Goal: Information Seeking & Learning: Learn about a topic

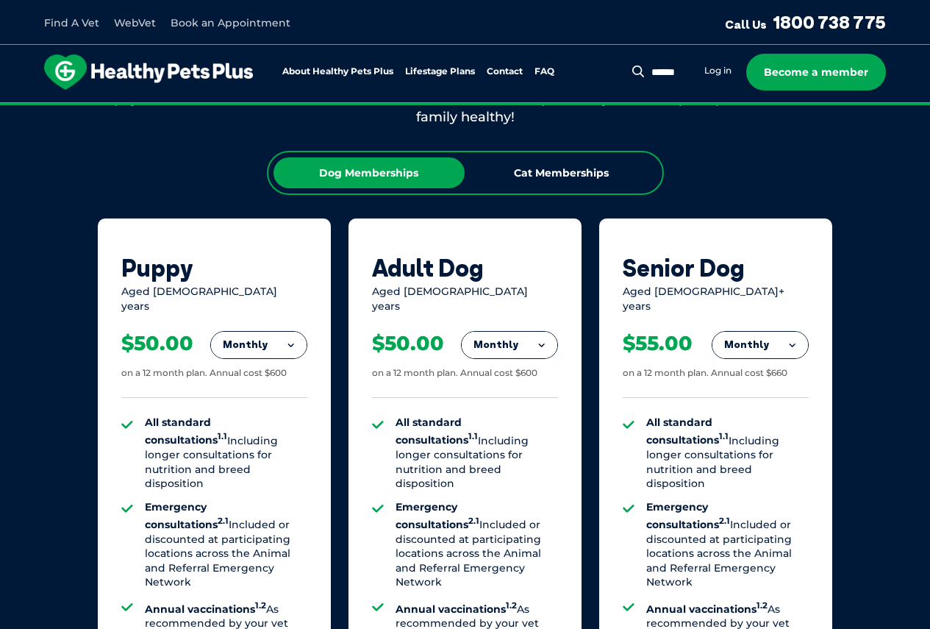
scroll to position [1103, 0]
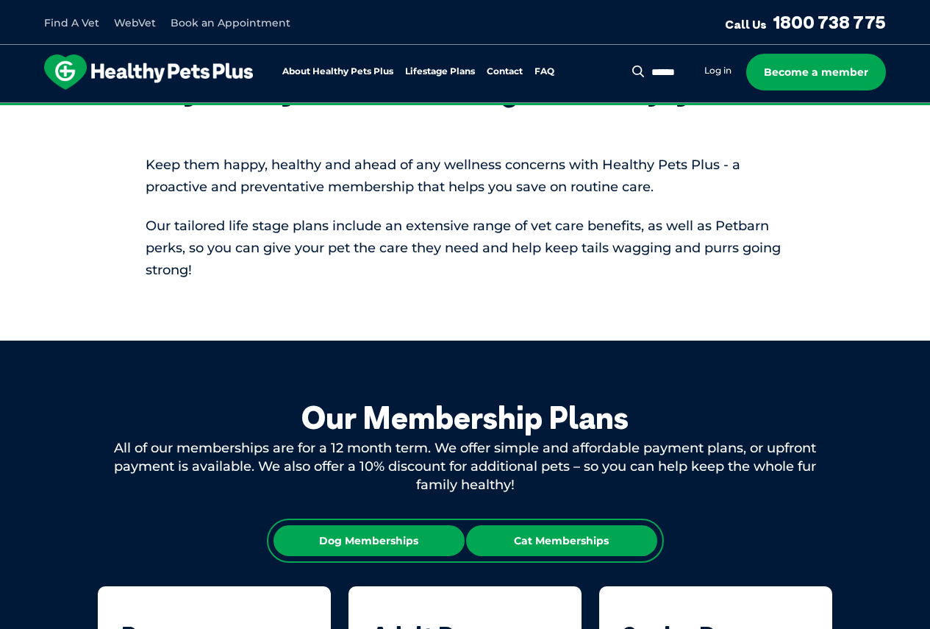
click at [601, 540] on div "Cat Memberships" at bounding box center [561, 540] width 191 height 31
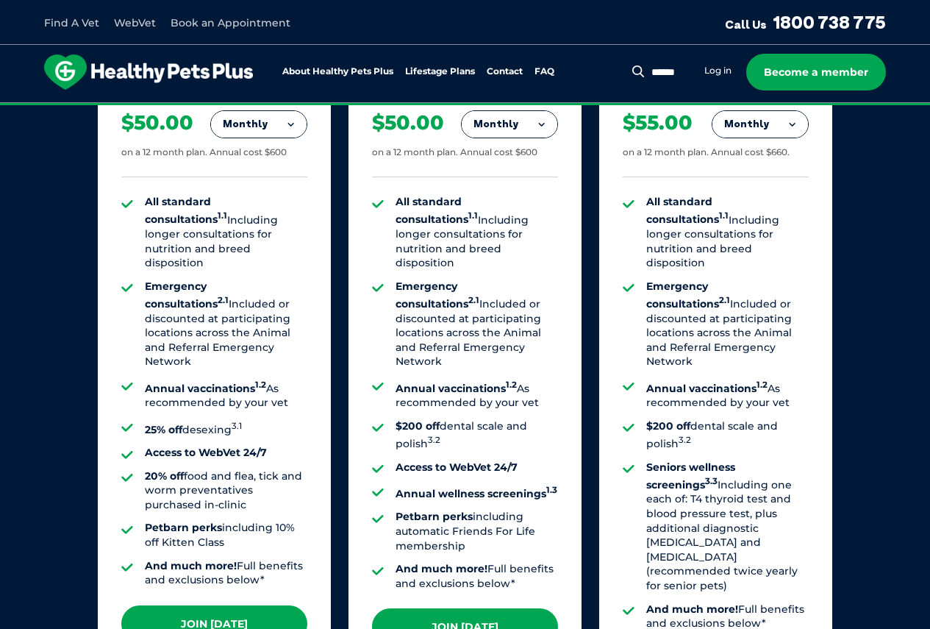
scroll to position [1176, 0]
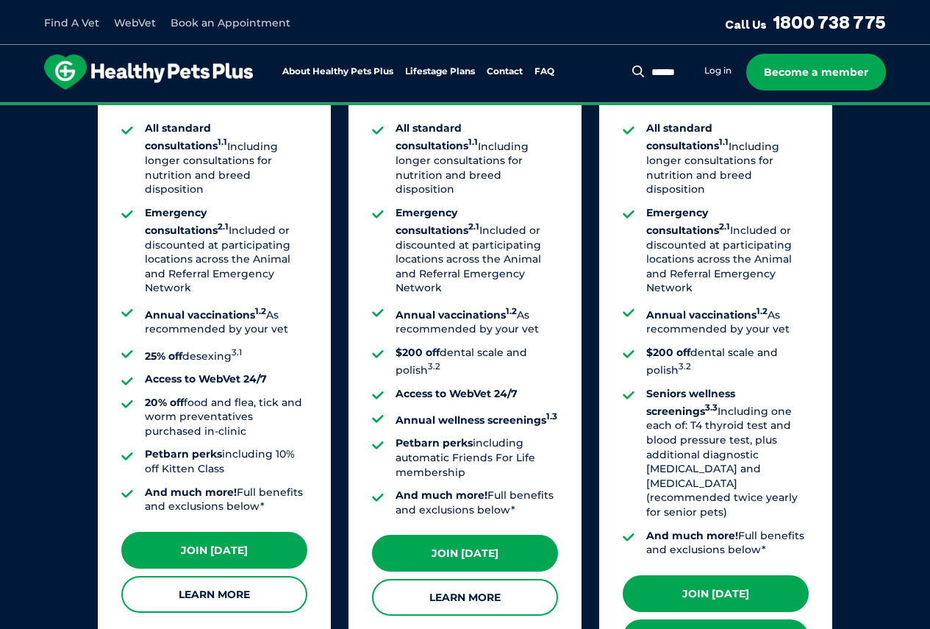
click at [707, 619] on link "Learn More" at bounding box center [716, 637] width 186 height 37
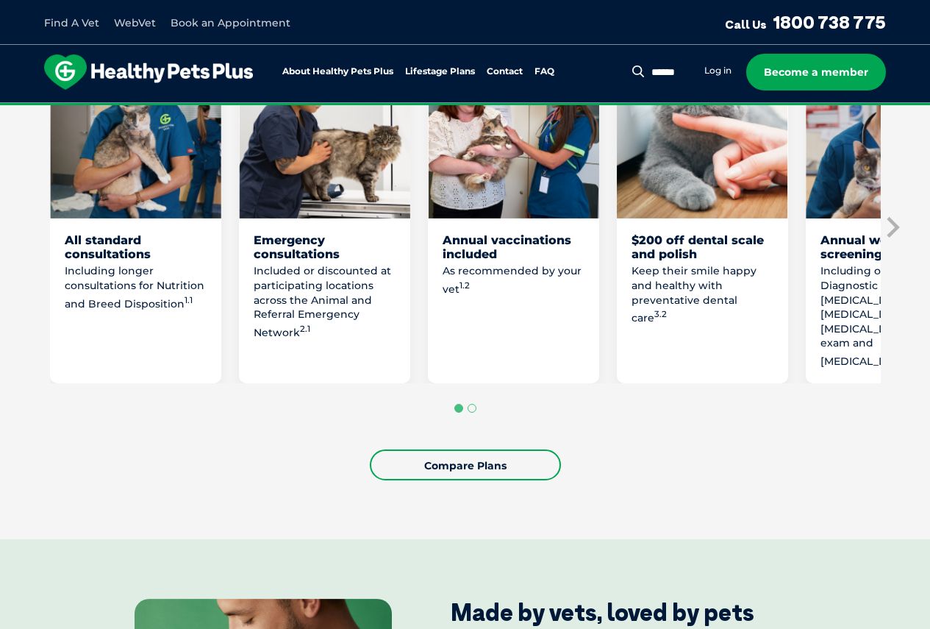
scroll to position [882, 0]
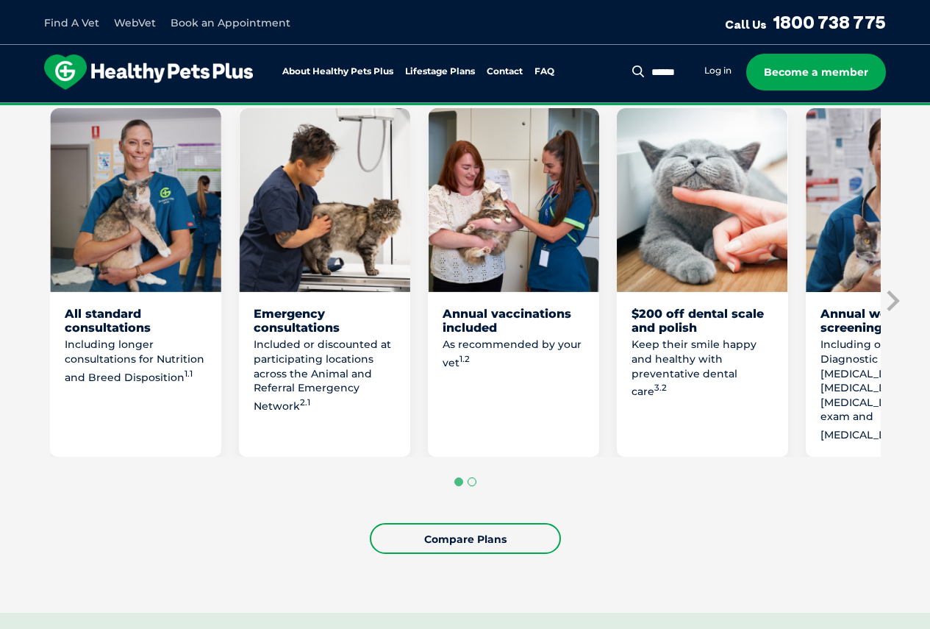
click at [471, 486] on button "Go to page 2" at bounding box center [472, 481] width 9 height 9
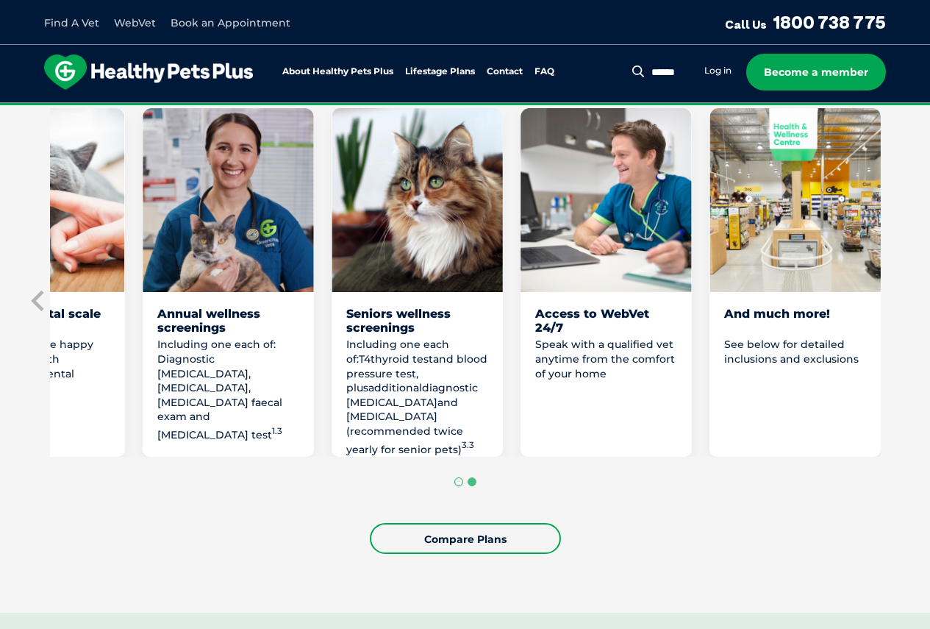
click at [457, 486] on button "Go to page 1" at bounding box center [458, 481] width 9 height 9
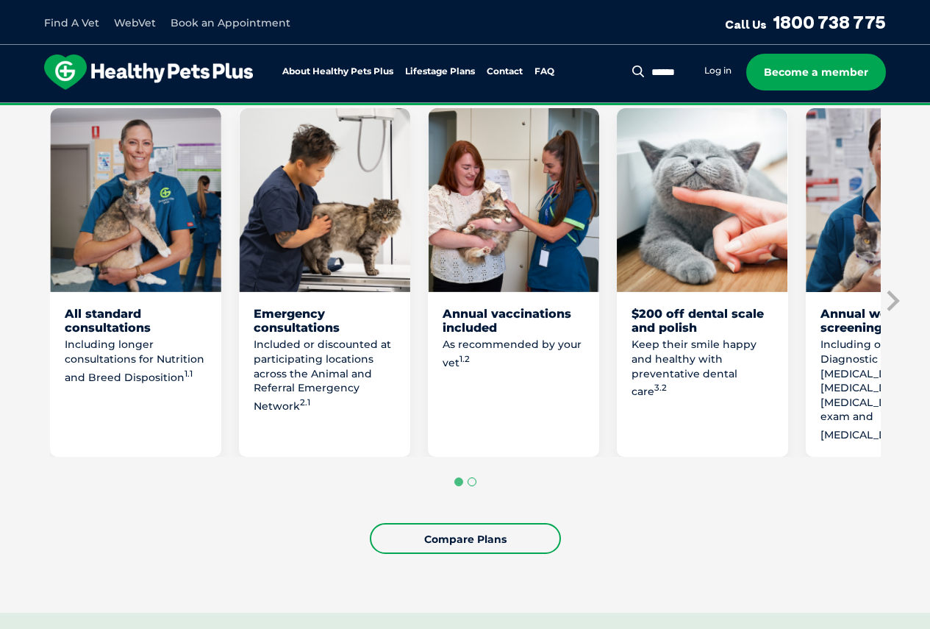
click at [470, 486] on button "Go to page 2" at bounding box center [472, 481] width 9 height 9
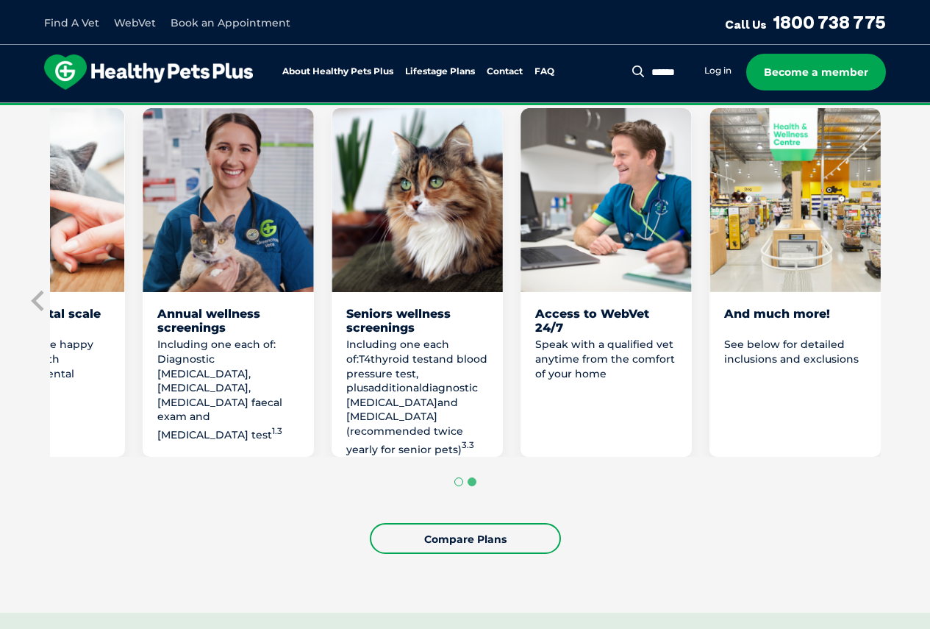
click at [458, 486] on button "Go to page 1" at bounding box center [458, 481] width 9 height 9
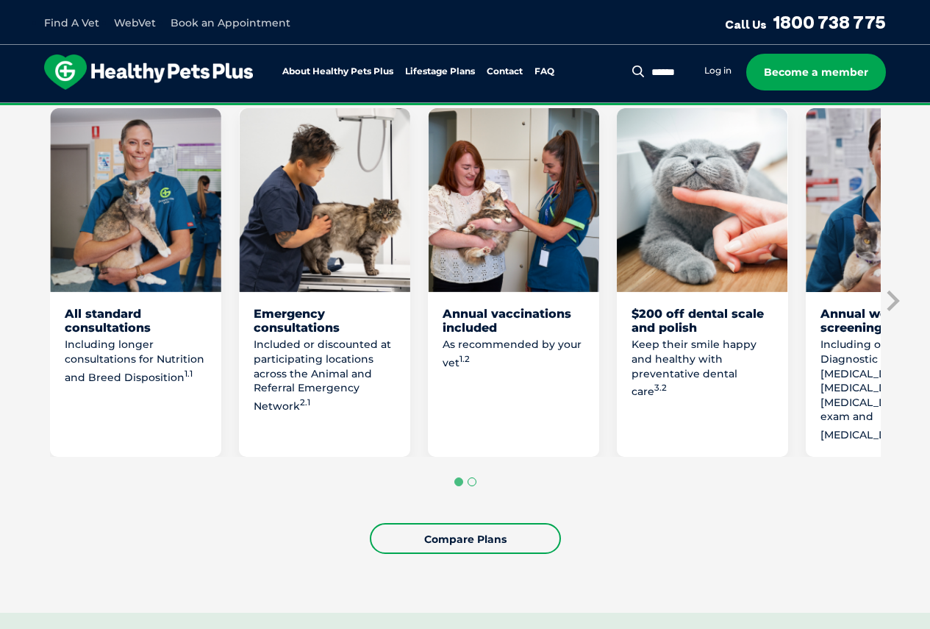
click at [470, 486] on button "Go to page 2" at bounding box center [472, 481] width 9 height 9
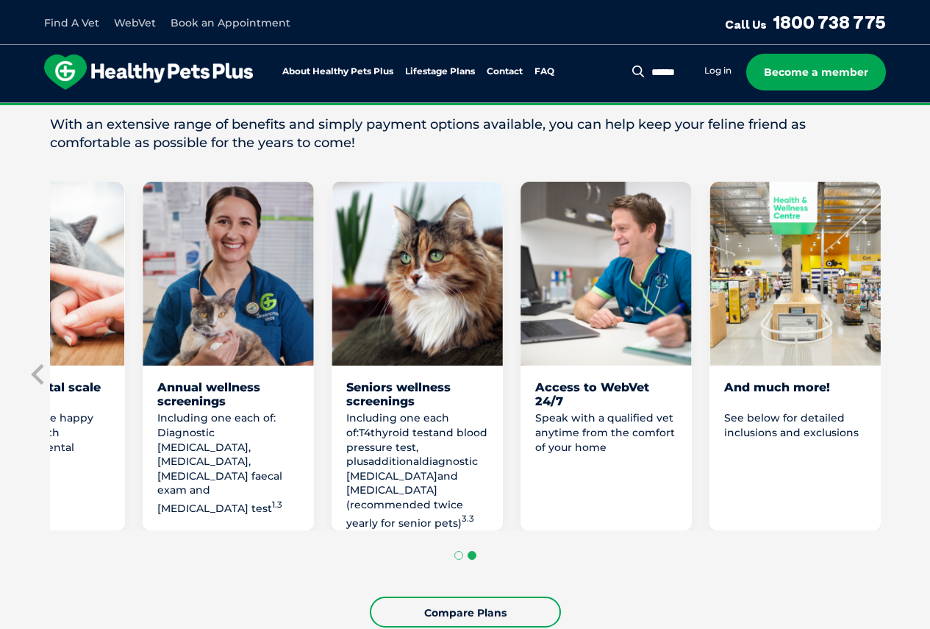
scroll to position [1029, 0]
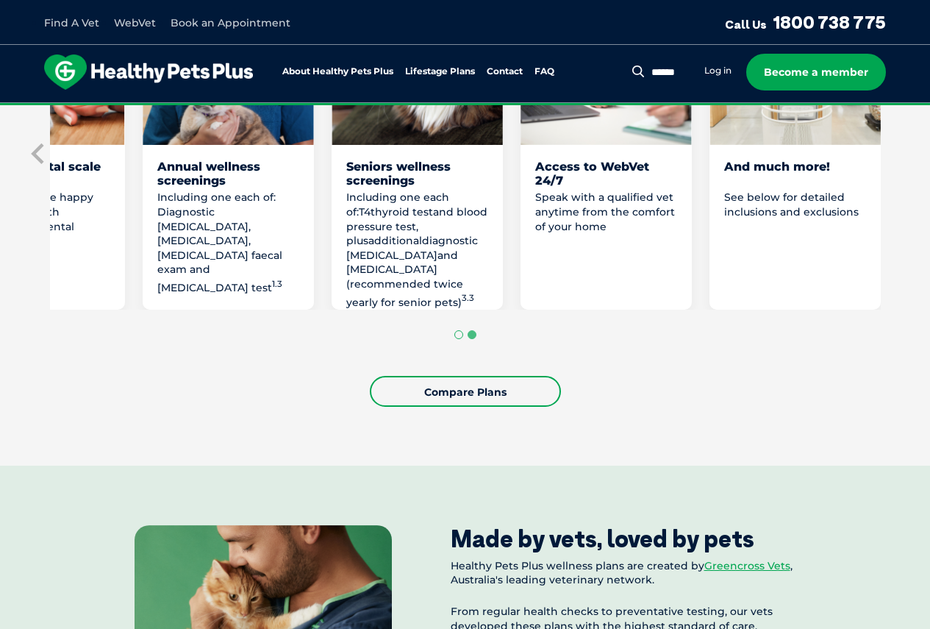
click at [459, 339] on button "Go to page 1" at bounding box center [458, 334] width 9 height 9
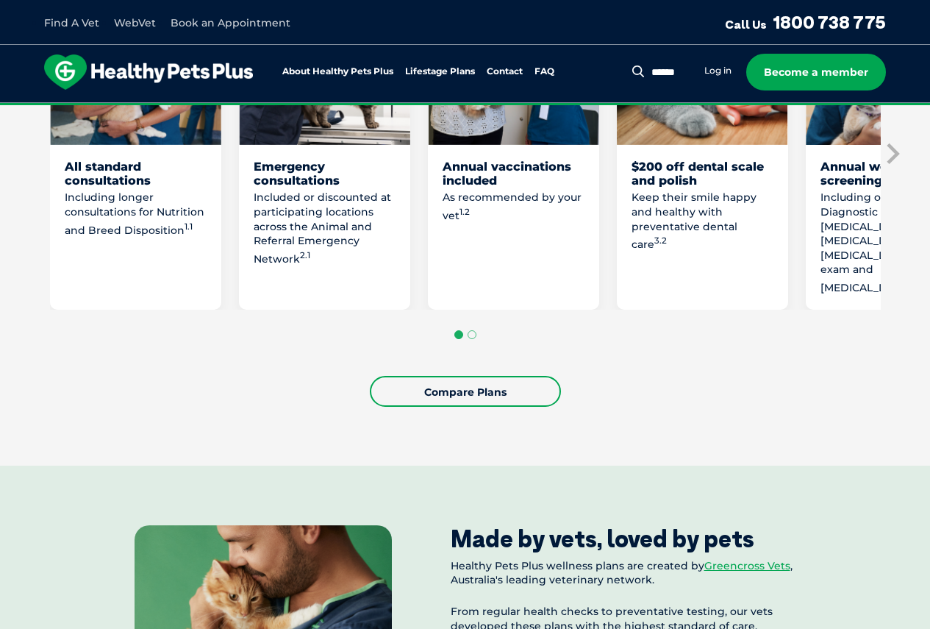
click at [459, 339] on button "Go to page 1" at bounding box center [458, 334] width 9 height 9
click at [503, 346] on div "All standard consultations Including longer consultations for Nutrition and Bre…" at bounding box center [465, 153] width 831 height 385
click at [468, 339] on button "Go to page 2" at bounding box center [472, 334] width 9 height 9
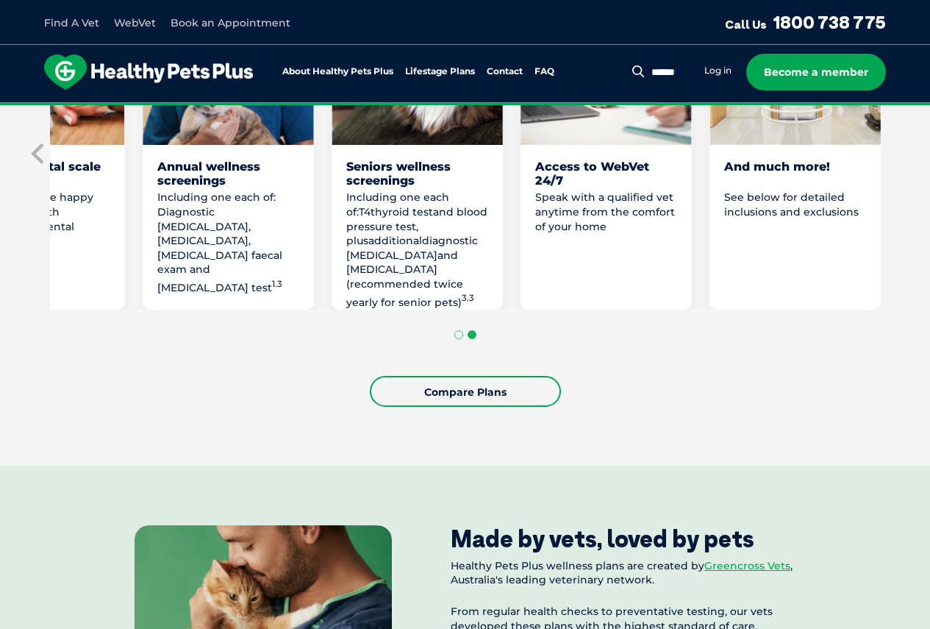
click at [468, 339] on button "Go to page 2" at bounding box center [472, 334] width 9 height 9
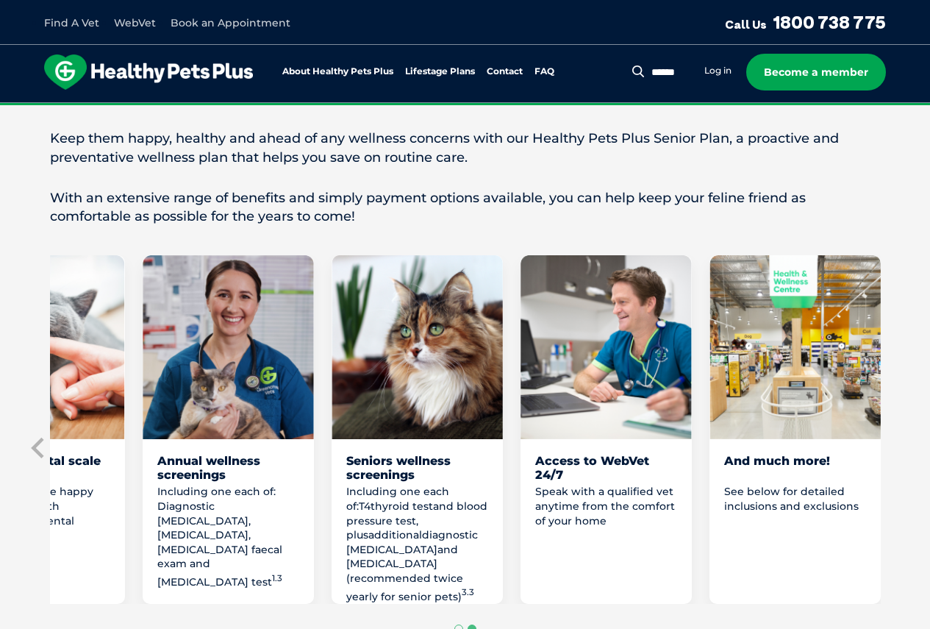
scroll to position [882, 0]
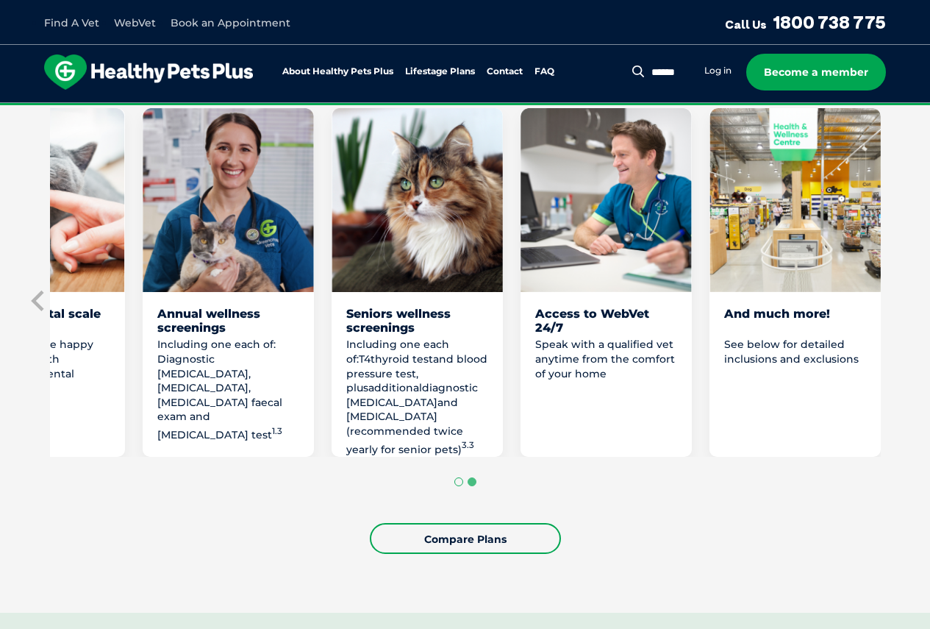
click at [459, 486] on button "Go to page 1" at bounding box center [458, 481] width 9 height 9
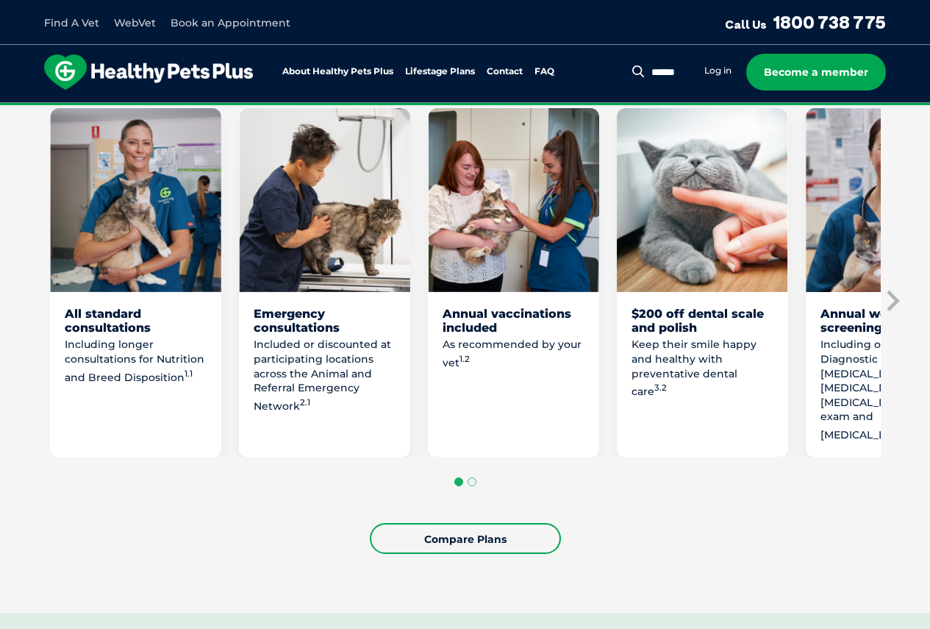
click at [459, 486] on button "Go to page 1" at bounding box center [458, 481] width 9 height 9
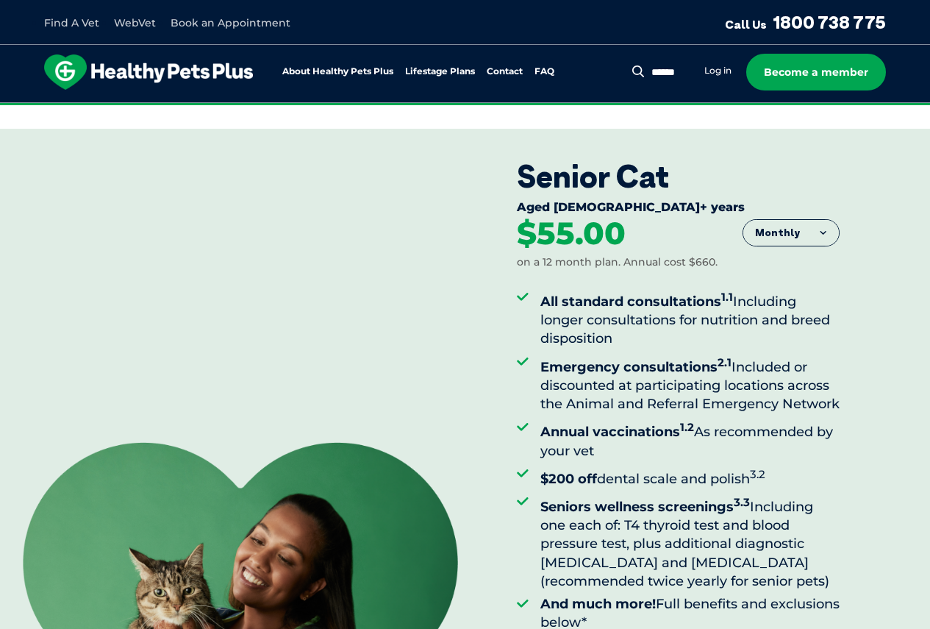
scroll to position [441, 0]
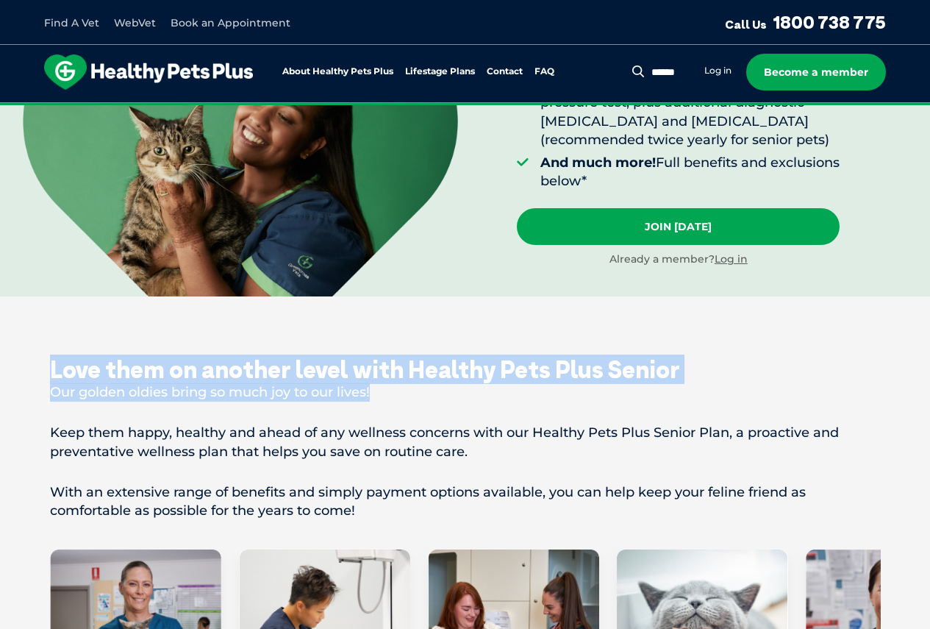
drag, startPoint x: 43, startPoint y: 390, endPoint x: 383, endPoint y: 416, distance: 341.4
click at [458, 401] on p "Our golden oldies bring so much joy to our lives!" at bounding box center [465, 392] width 831 height 18
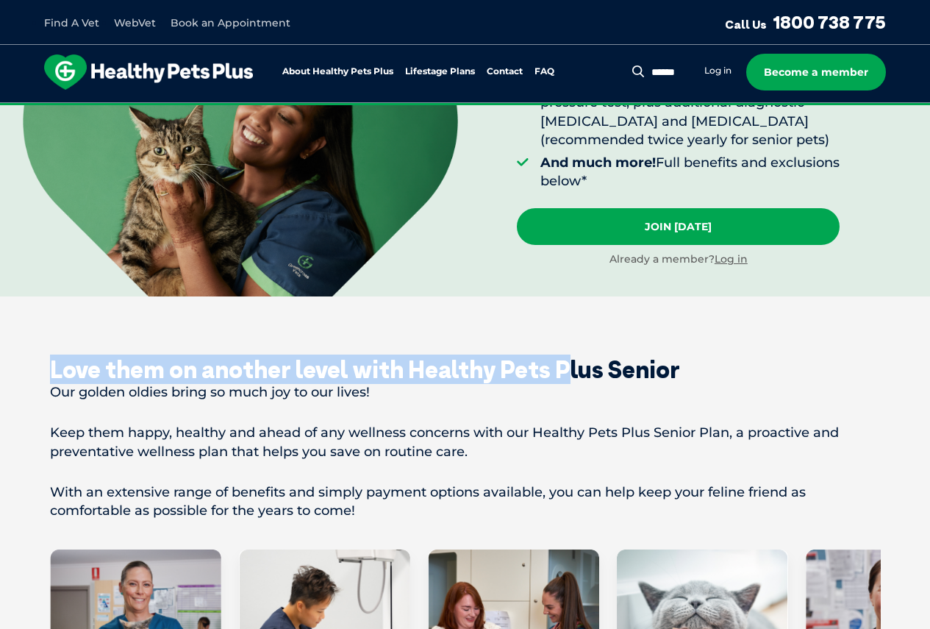
drag, startPoint x: 25, startPoint y: 381, endPoint x: 557, endPoint y: 361, distance: 532.0
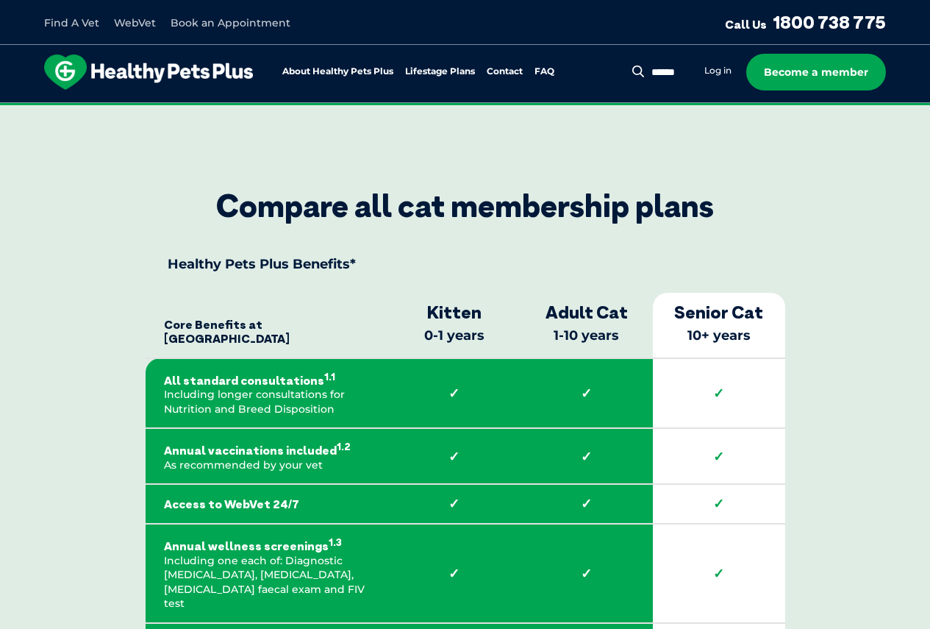
scroll to position [2206, 0]
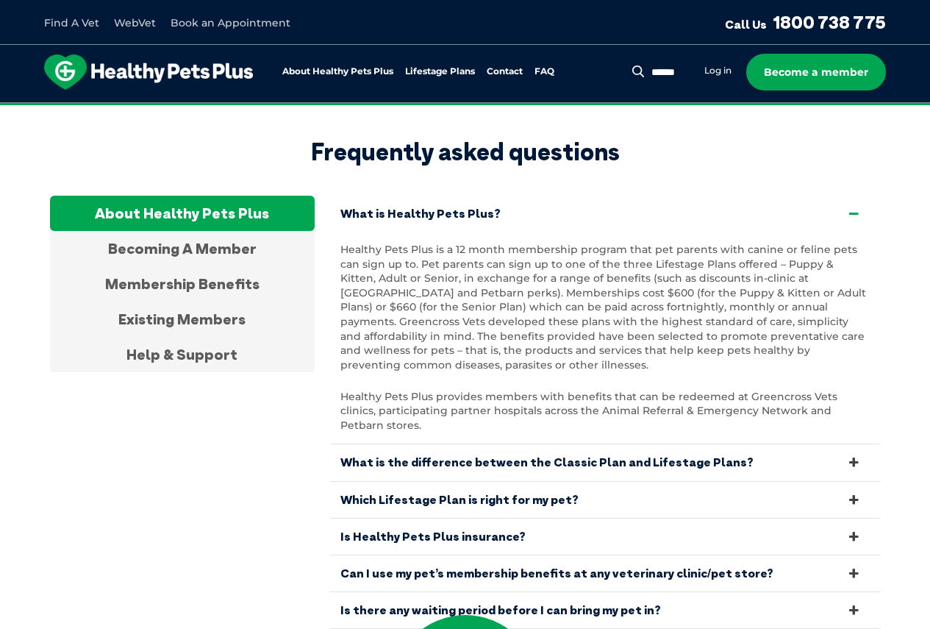
scroll to position [5093, 0]
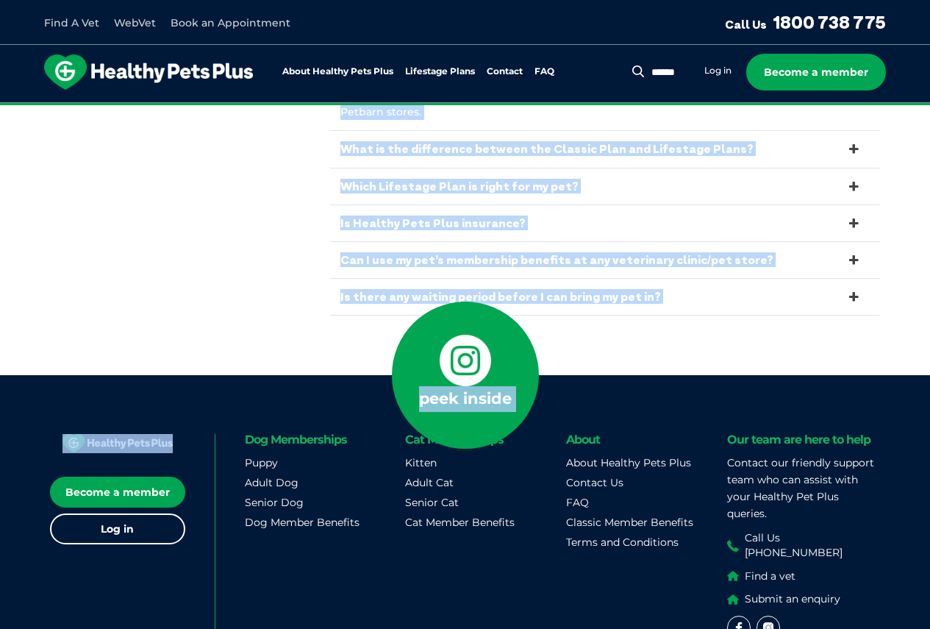
drag, startPoint x: 0, startPoint y: 426, endPoint x: 76, endPoint y: 176, distance: 260.7
click at [76, 176] on div "About Healthy Pets Plus Becoming A Member Membership Benefits Existing Members …" at bounding box center [465, 99] width 831 height 435
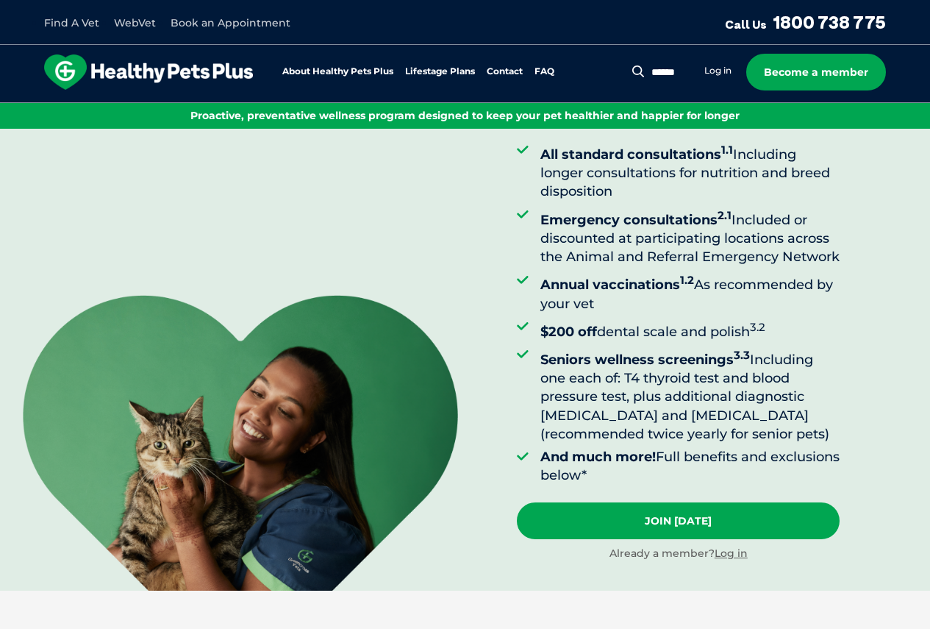
scroll to position [221, 0]
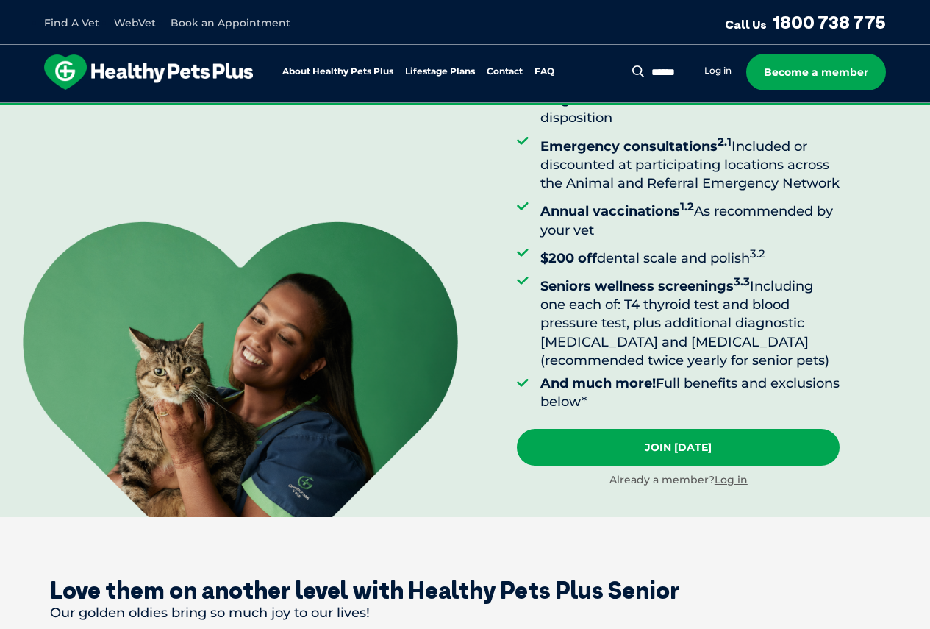
click at [0, 268] on picture at bounding box center [229, 369] width 458 height 296
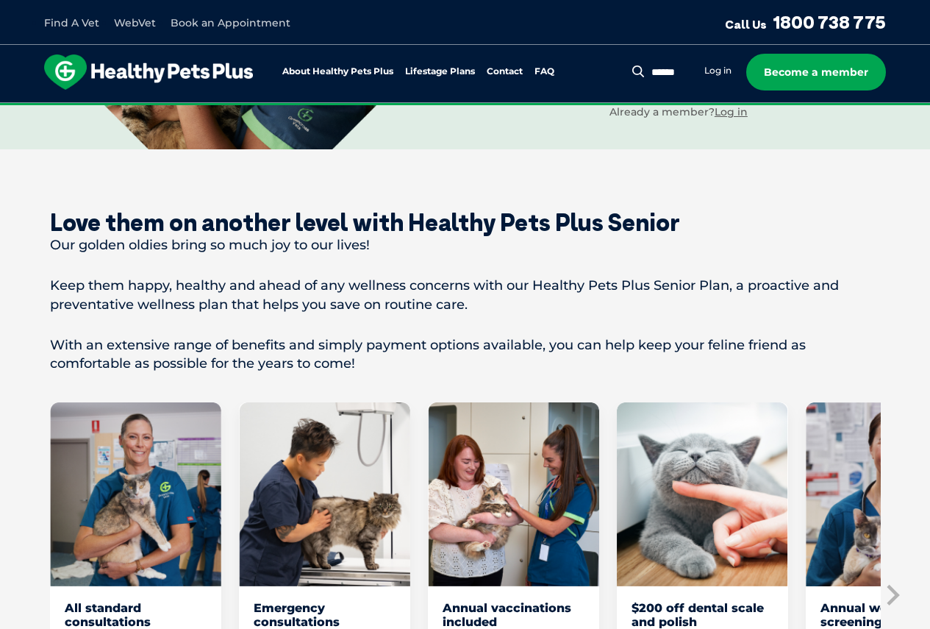
scroll to position [882, 0]
